Goal: Task Accomplishment & Management: Use online tool/utility

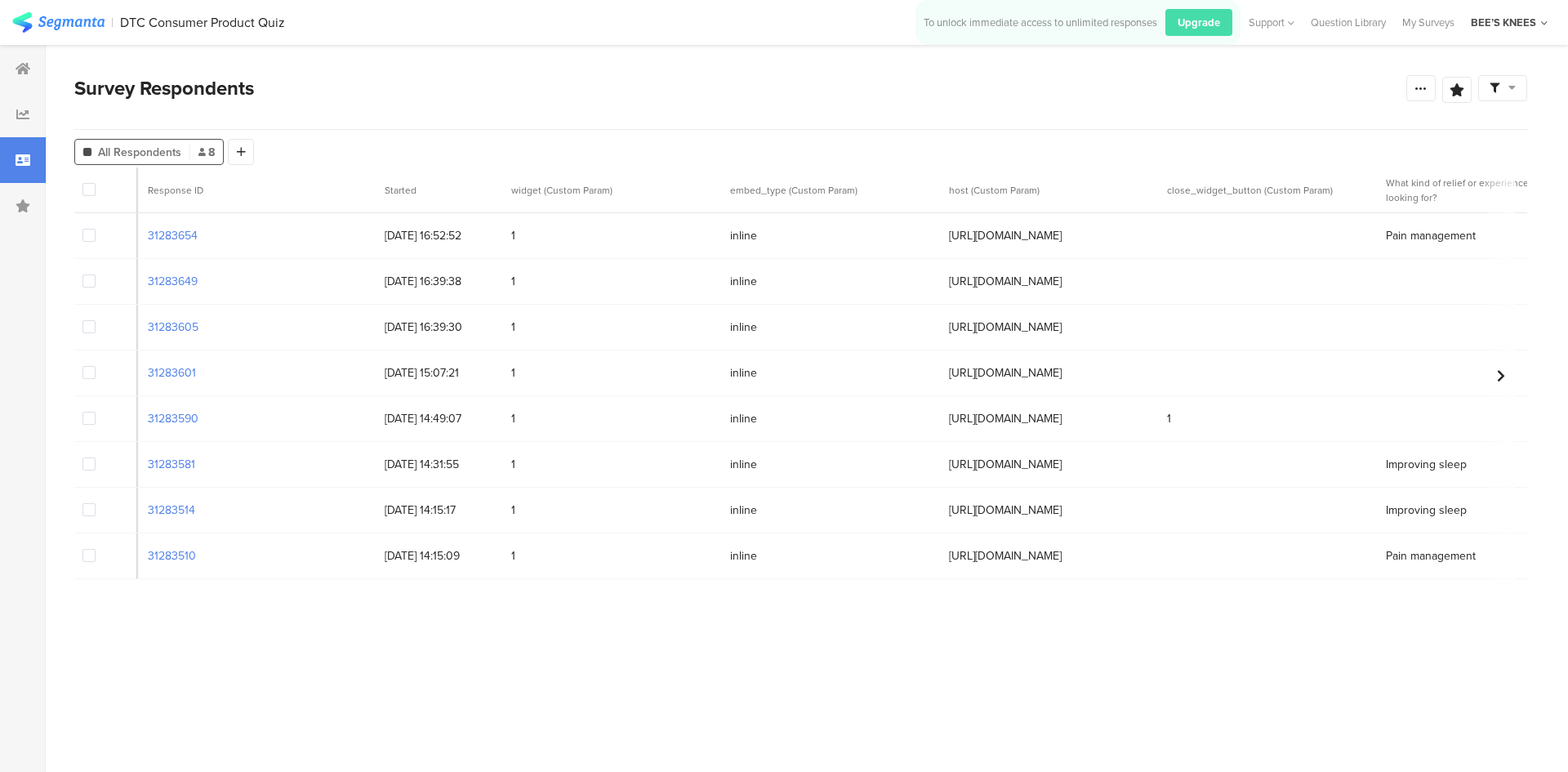
scroll to position [0, 259]
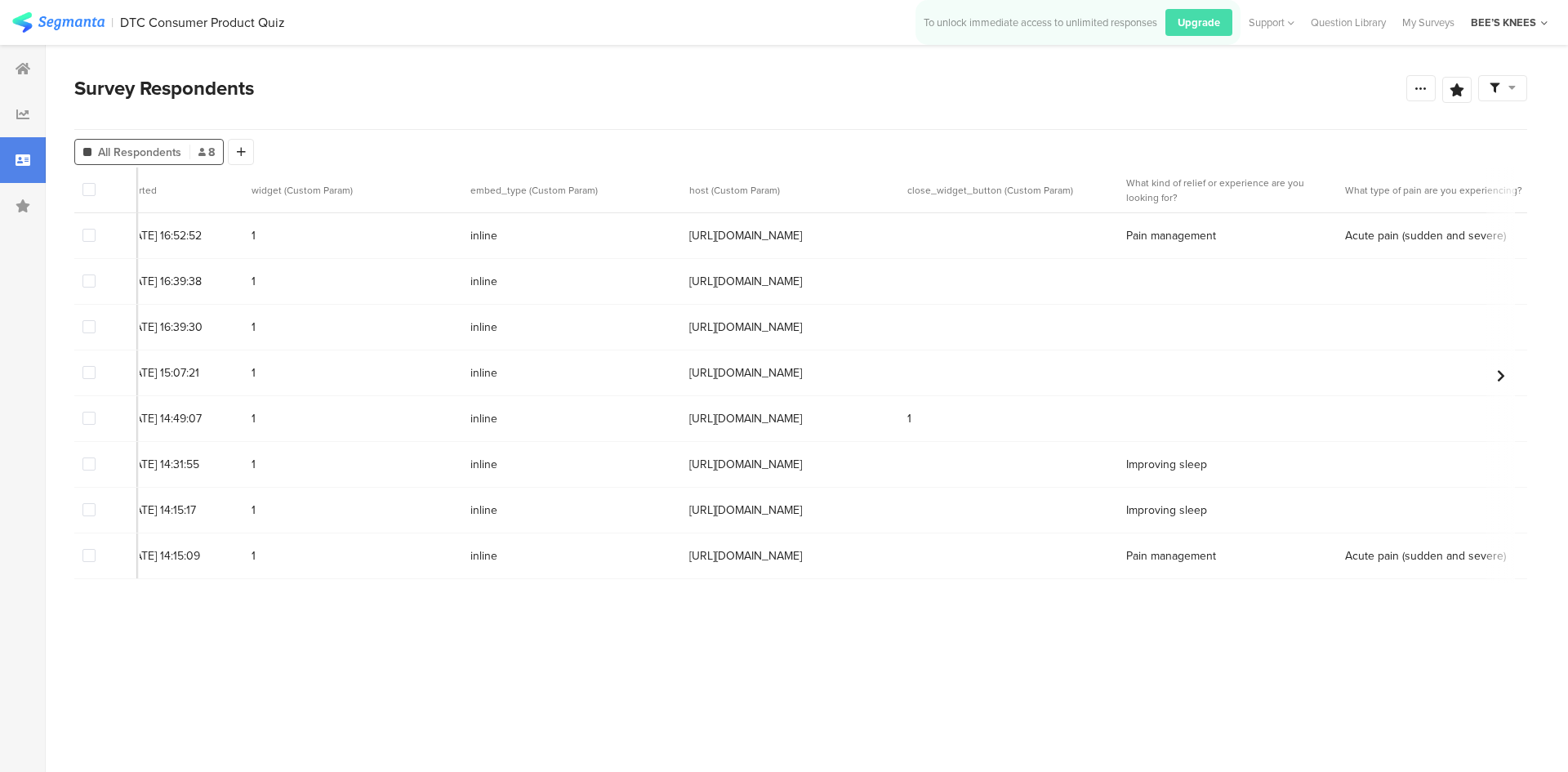
click at [84, 26] on img at bounding box center [58, 22] width 92 height 20
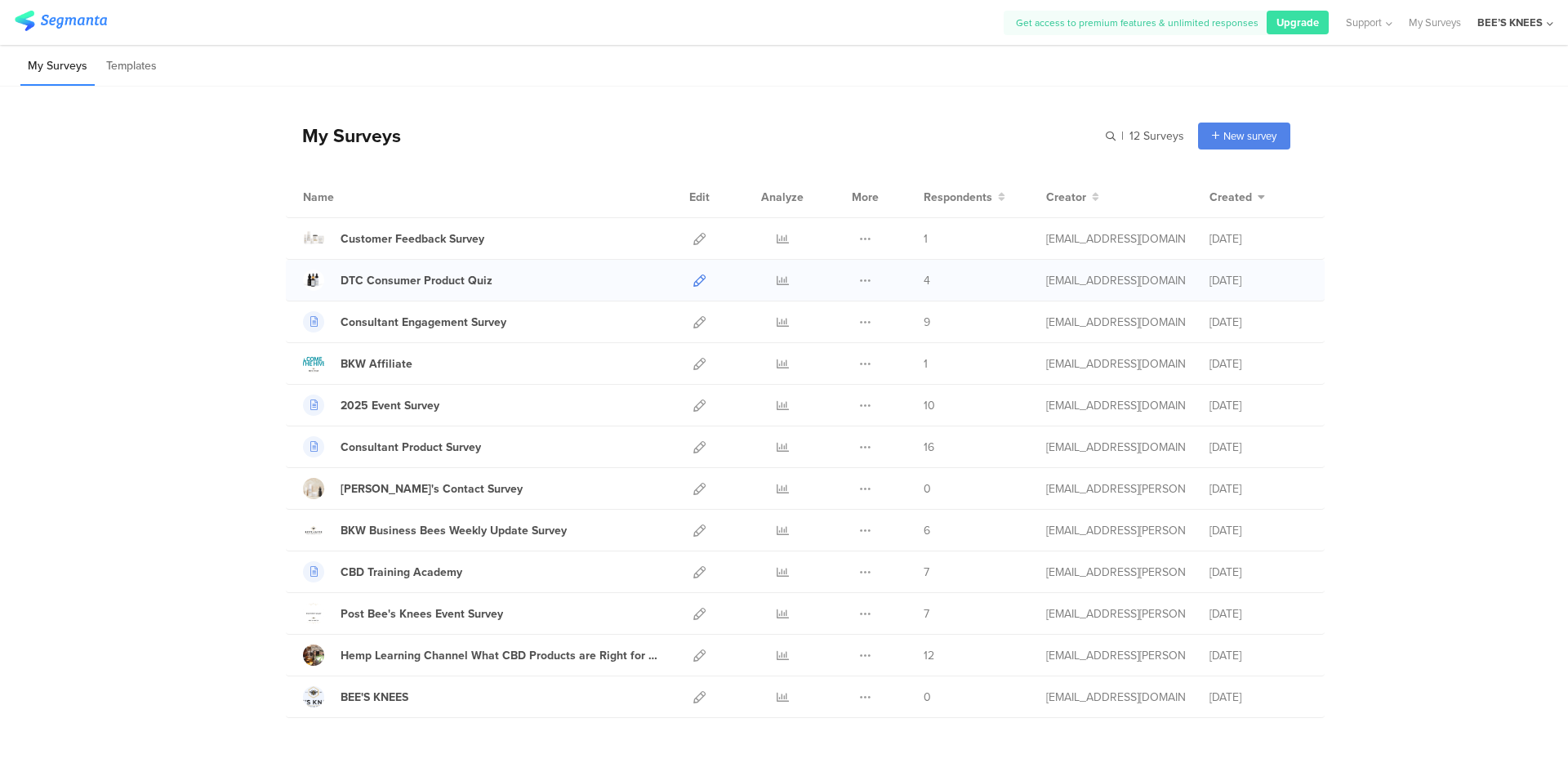
click at [693, 280] on icon at bounding box center [698, 280] width 12 height 12
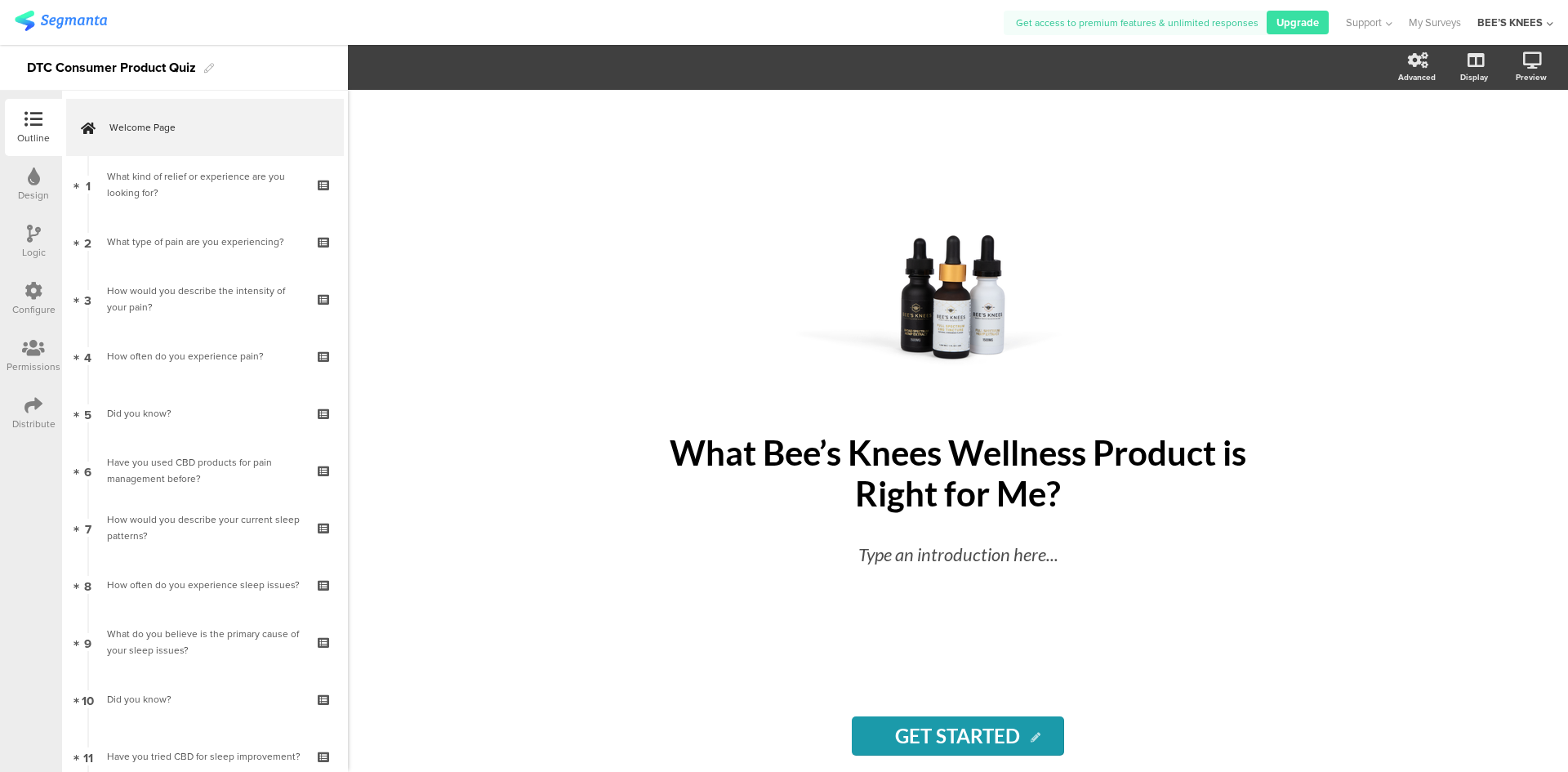
click at [38, 405] on icon at bounding box center [33, 405] width 18 height 18
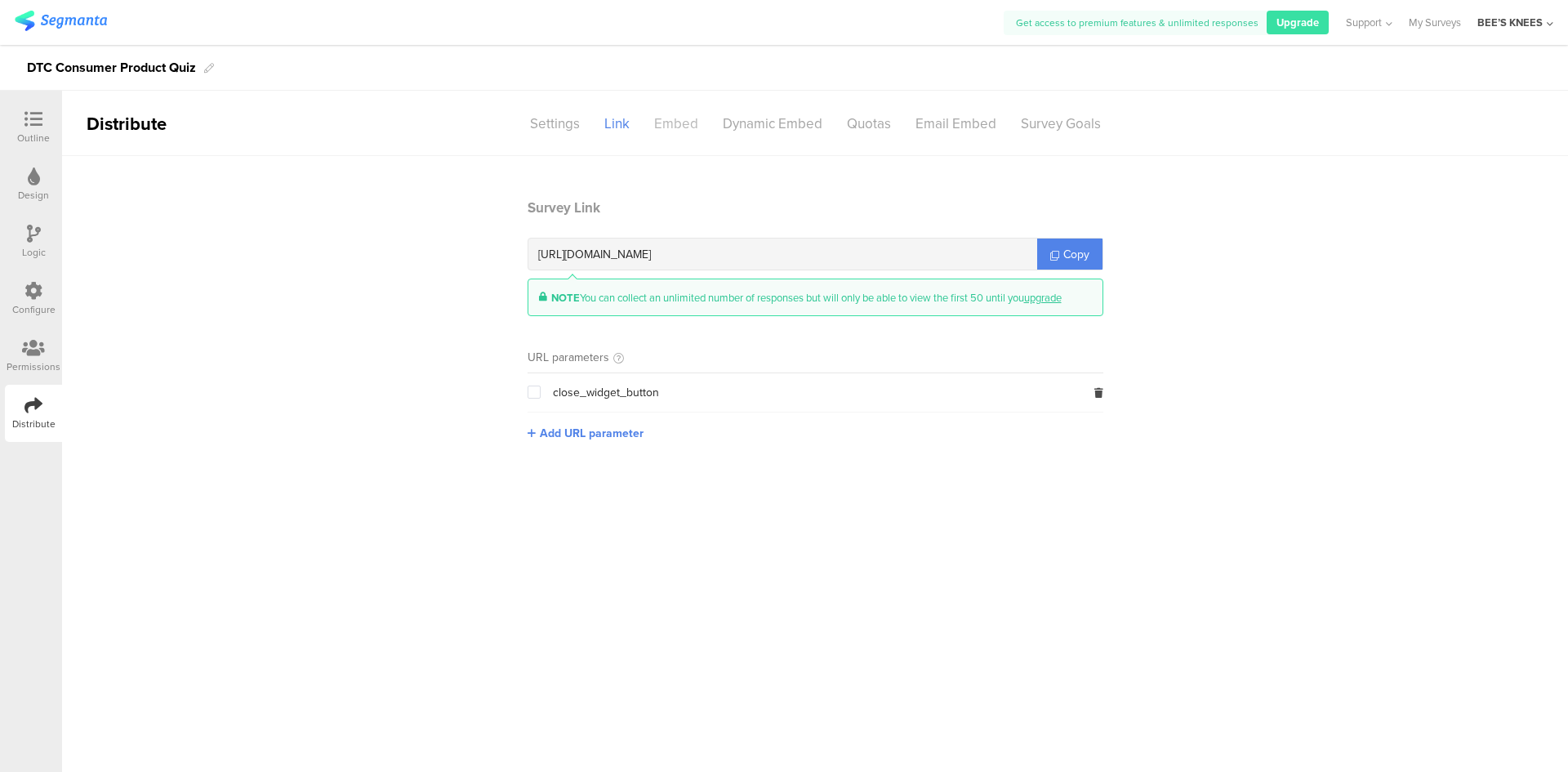
click at [675, 130] on div "Embed" at bounding box center [676, 124] width 68 height 29
